Goal: Task Accomplishment & Management: Use online tool/utility

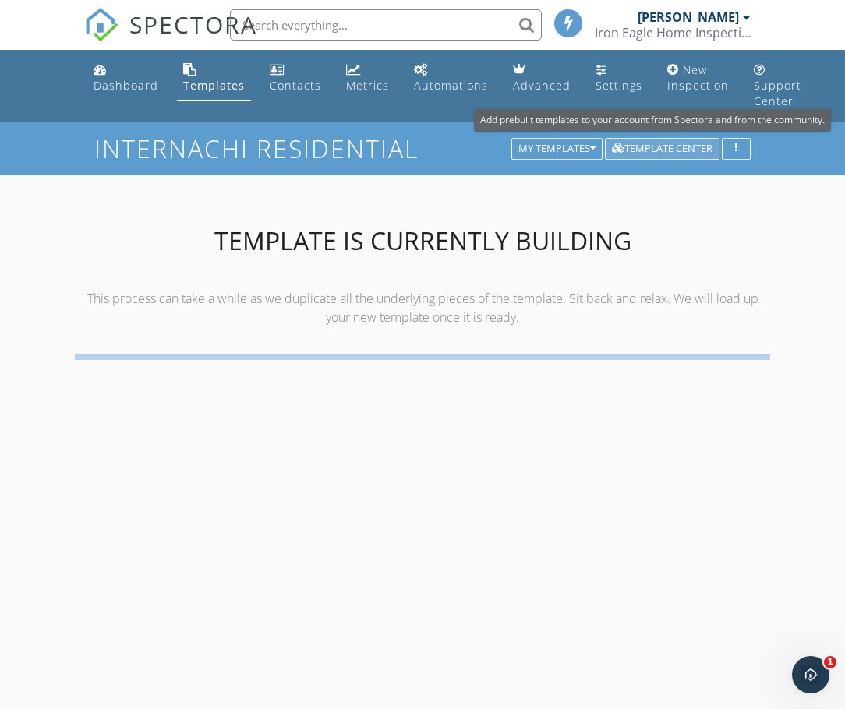
click at [648, 143] on div "Template Center" at bounding box center [662, 148] width 101 height 11
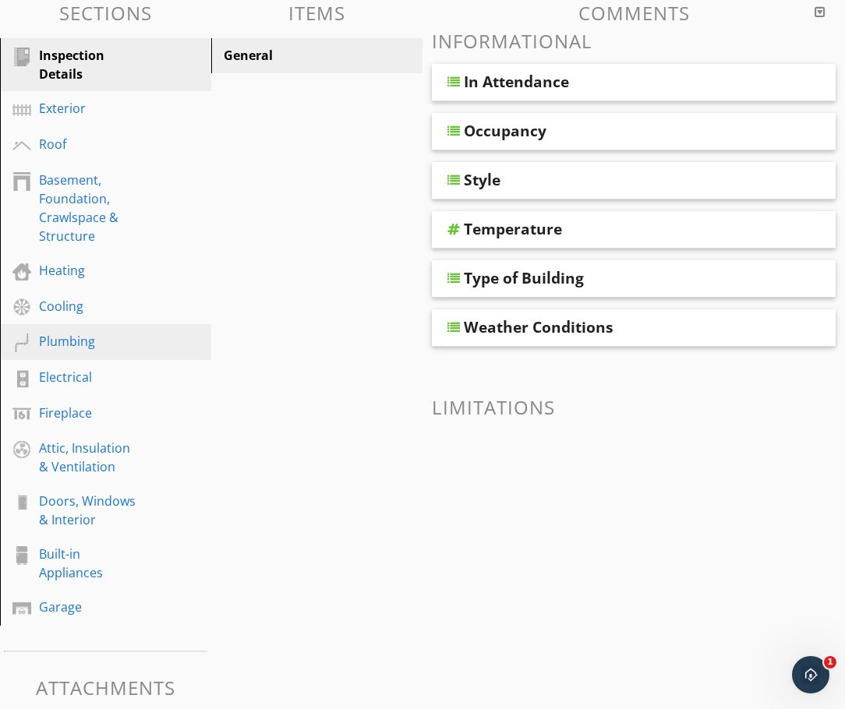
scroll to position [239, 0]
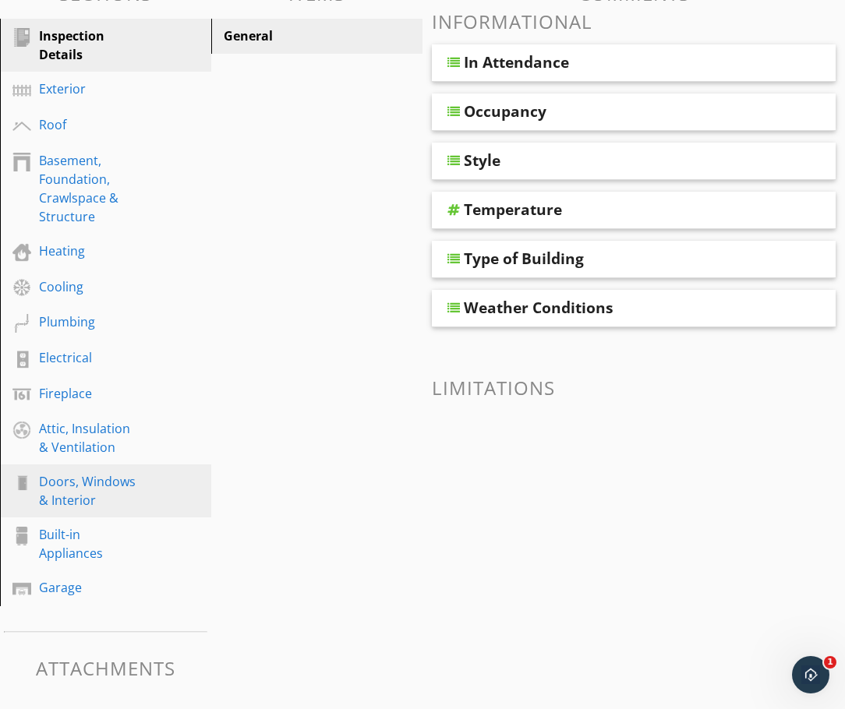
click at [83, 485] on div "Doors, Windows & Interior" at bounding box center [88, 490] width 98 height 37
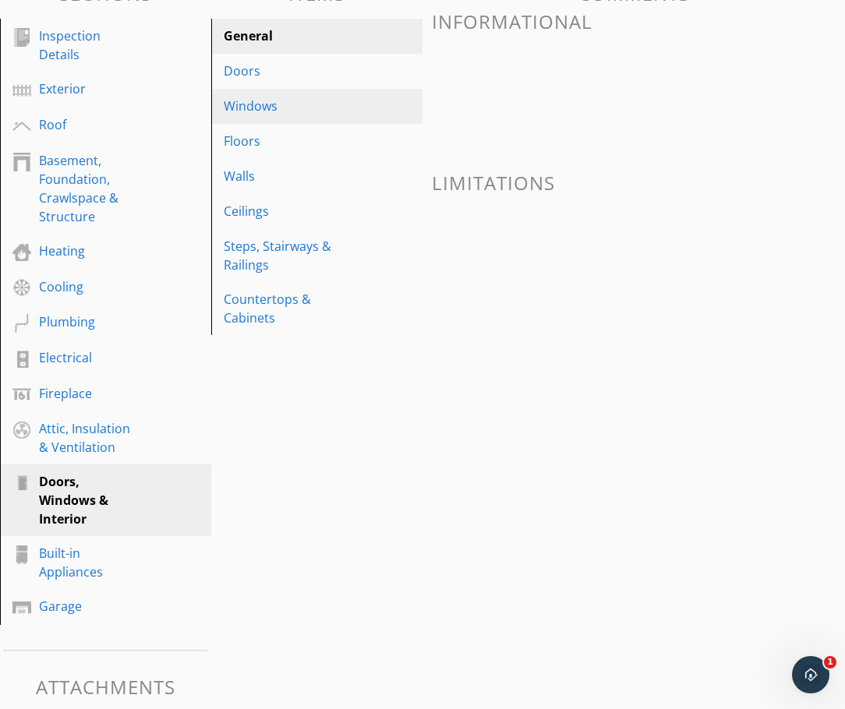
click at [258, 102] on div "Windows" at bounding box center [290, 106] width 132 height 19
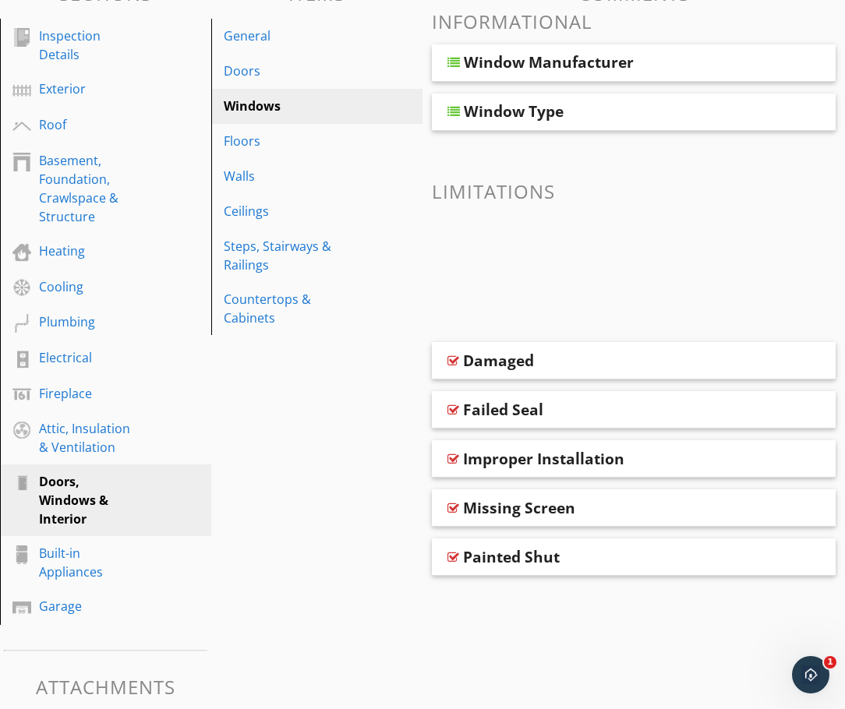
click at [451, 109] on div at bounding box center [453, 111] width 12 height 12
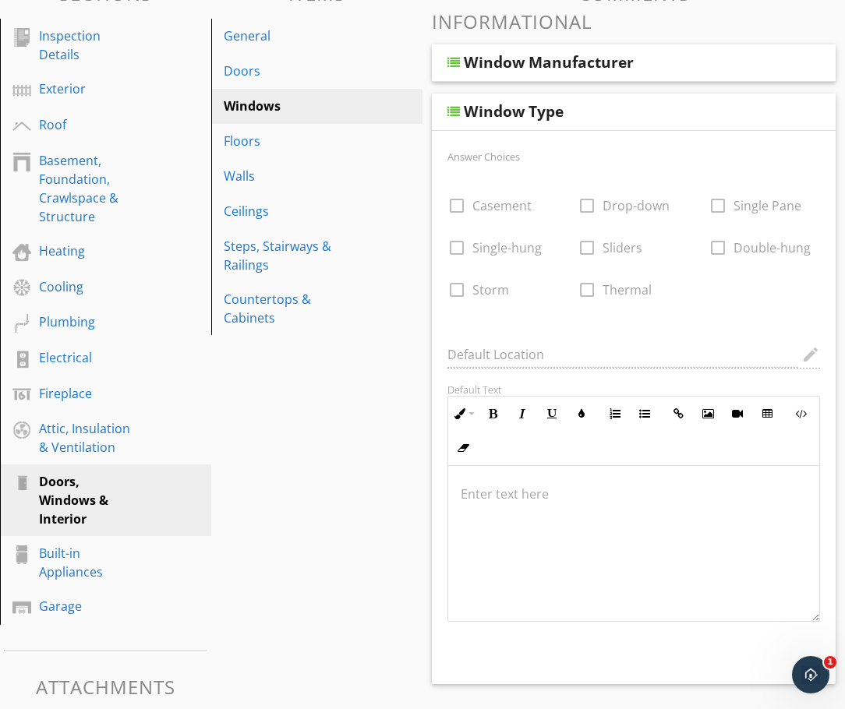
click at [453, 58] on div at bounding box center [453, 62] width 12 height 12
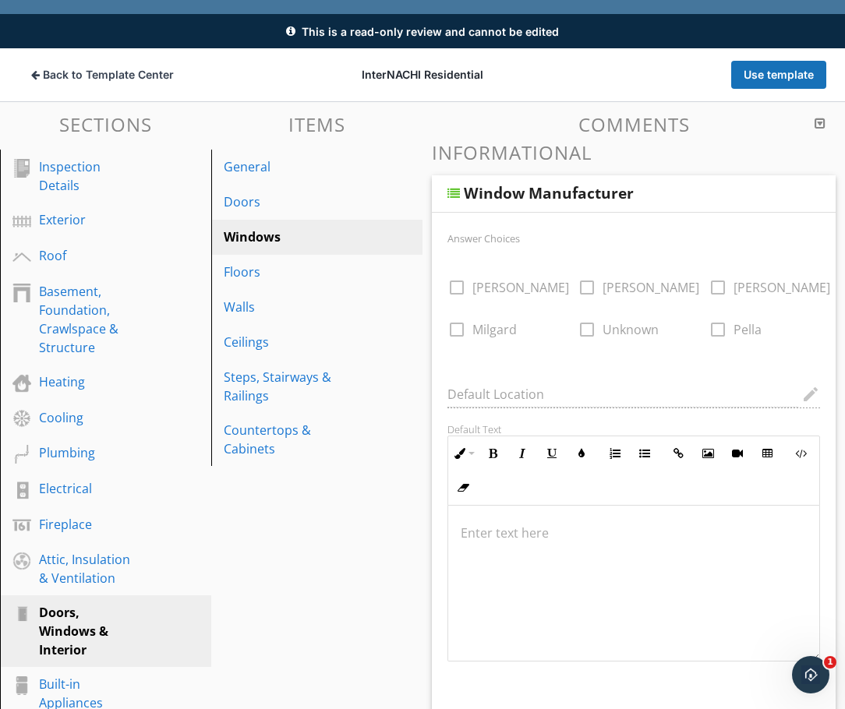
scroll to position [0, 0]
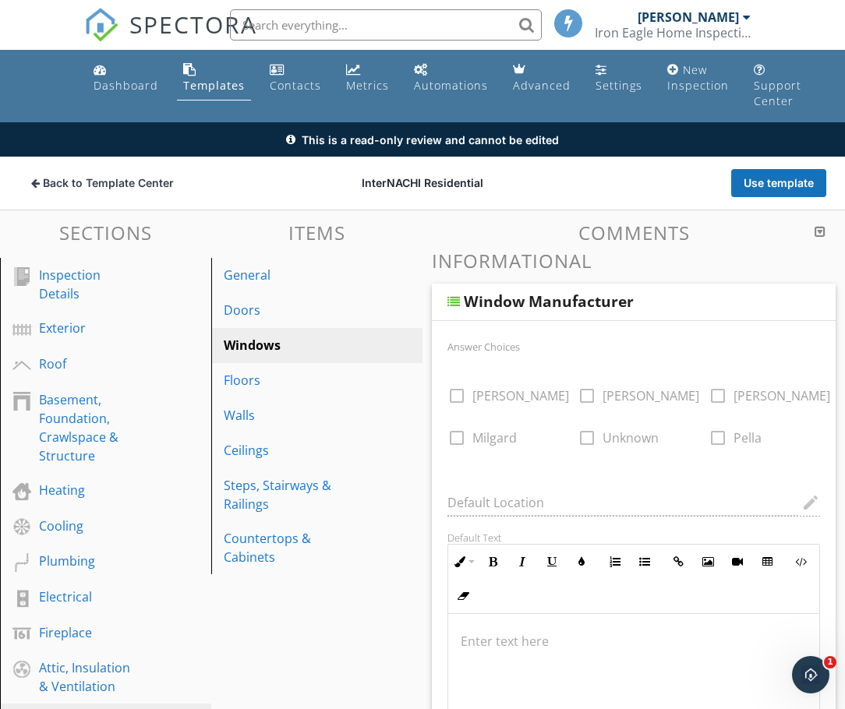
click at [211, 79] on div "Templates" at bounding box center [214, 85] width 62 height 15
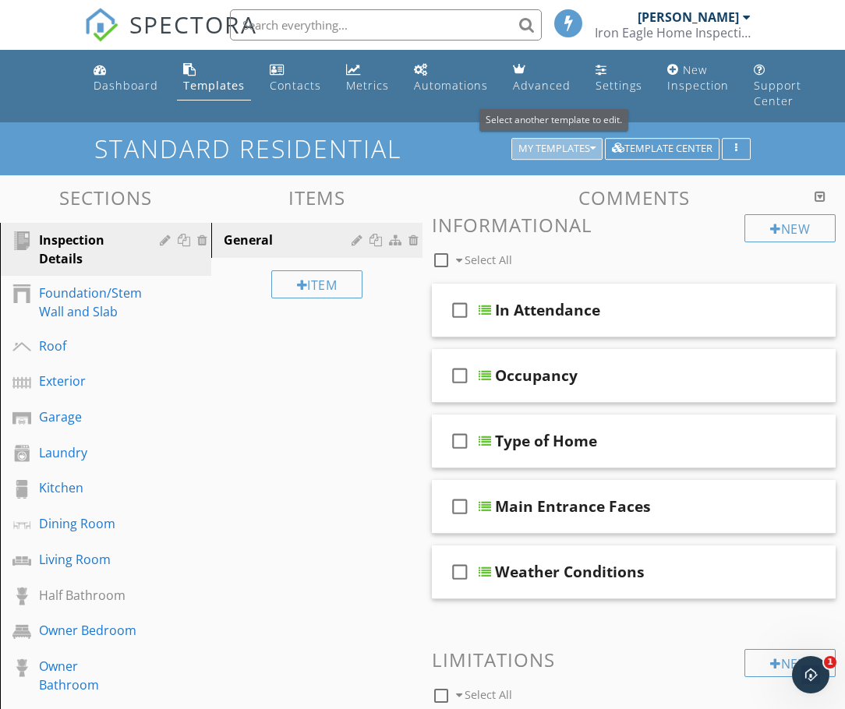
click at [555, 153] on div "My Templates" at bounding box center [556, 148] width 77 height 11
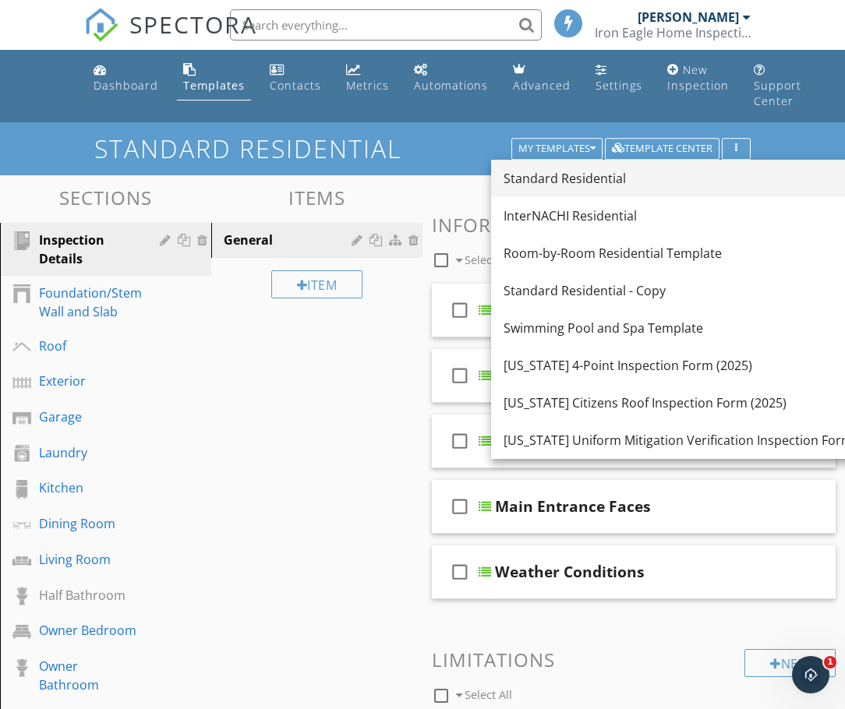
click at [561, 178] on div "Standard Residential" at bounding box center [677, 178] width 349 height 19
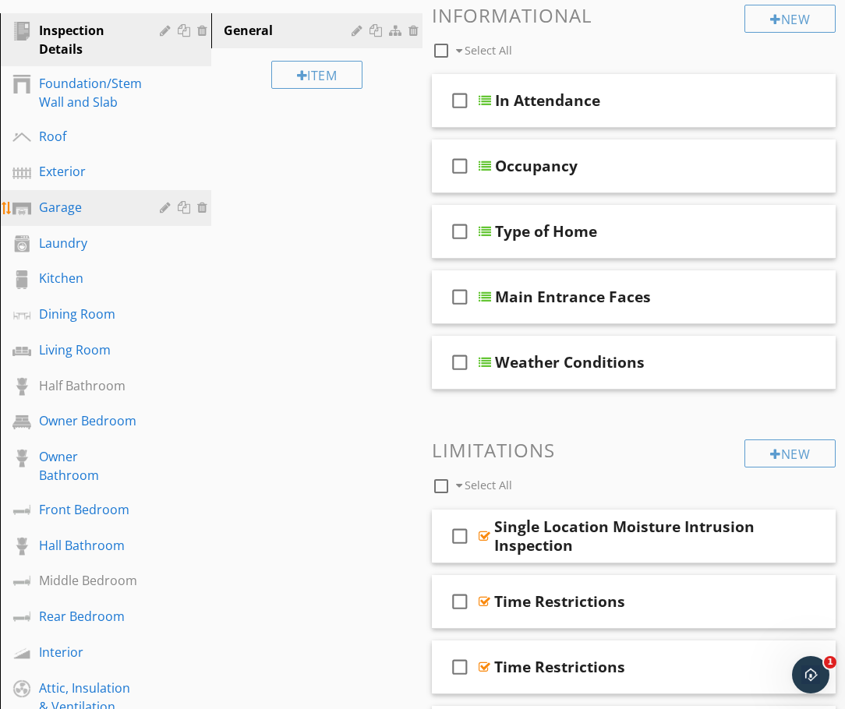
scroll to position [209, 0]
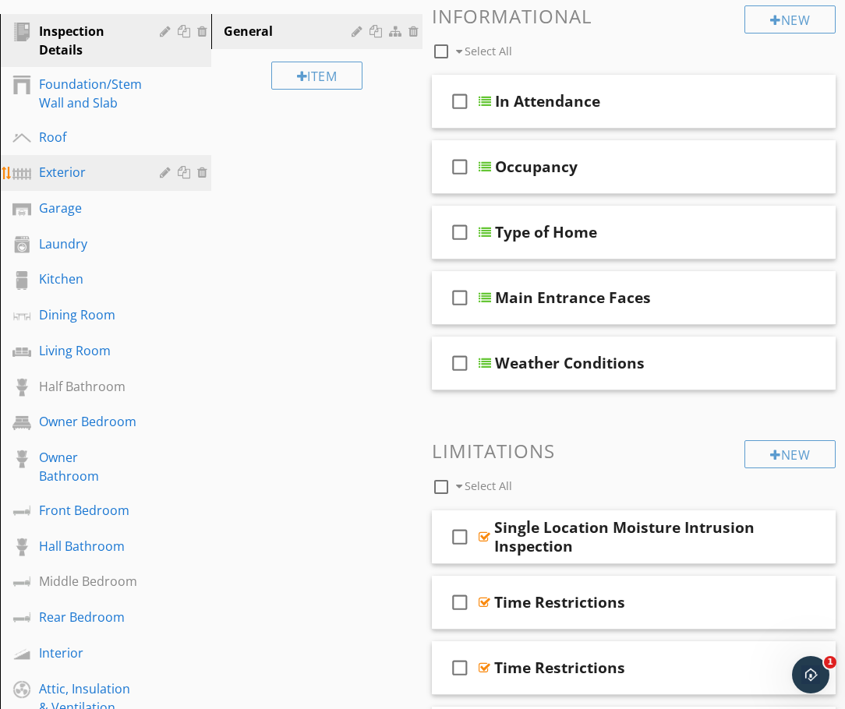
click at [47, 171] on div "Exterior" at bounding box center [88, 172] width 98 height 19
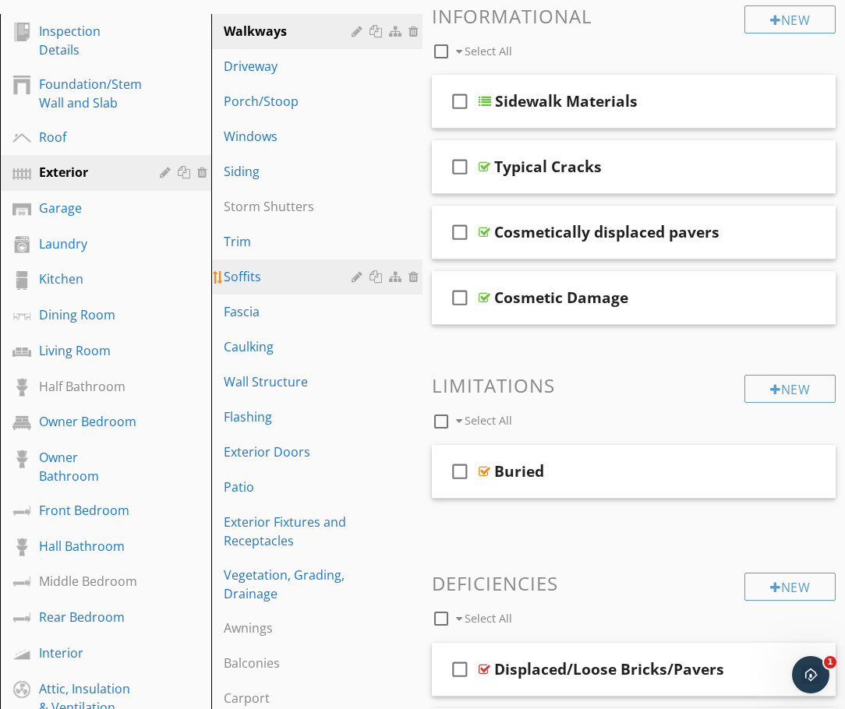
click at [277, 277] on div "Soffits" at bounding box center [290, 276] width 132 height 19
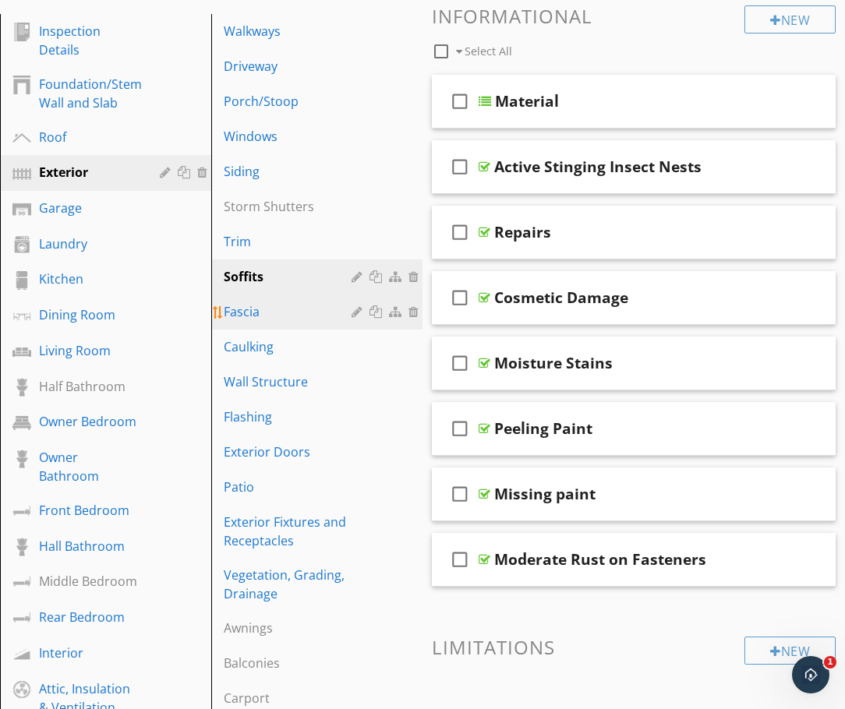
click at [262, 310] on div "Fascia" at bounding box center [290, 311] width 132 height 19
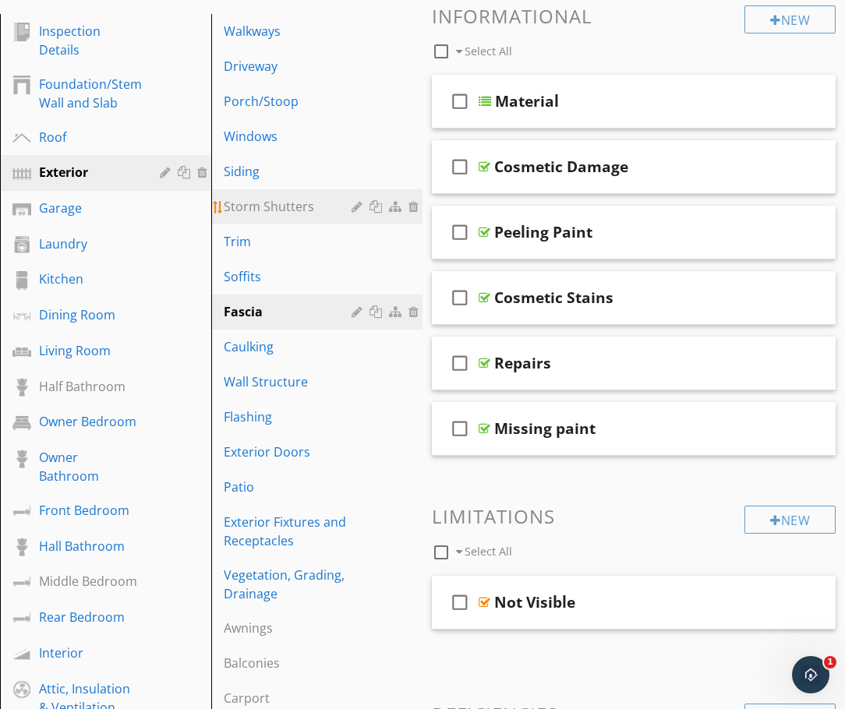
click at [237, 204] on div "Storm Shutters" at bounding box center [290, 206] width 132 height 19
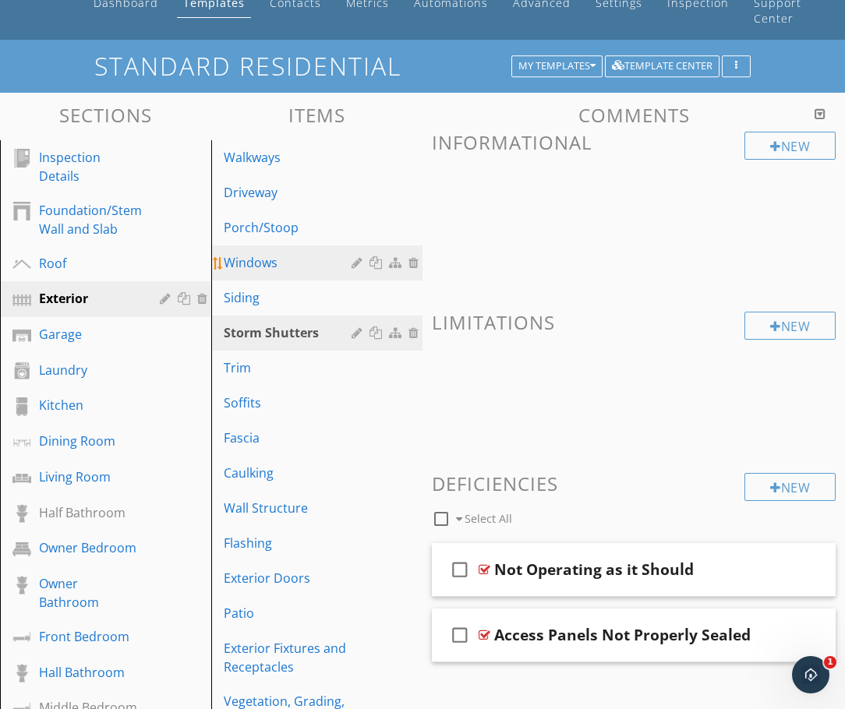
scroll to position [0, 0]
